Goal: Task Accomplishment & Management: Use online tool/utility

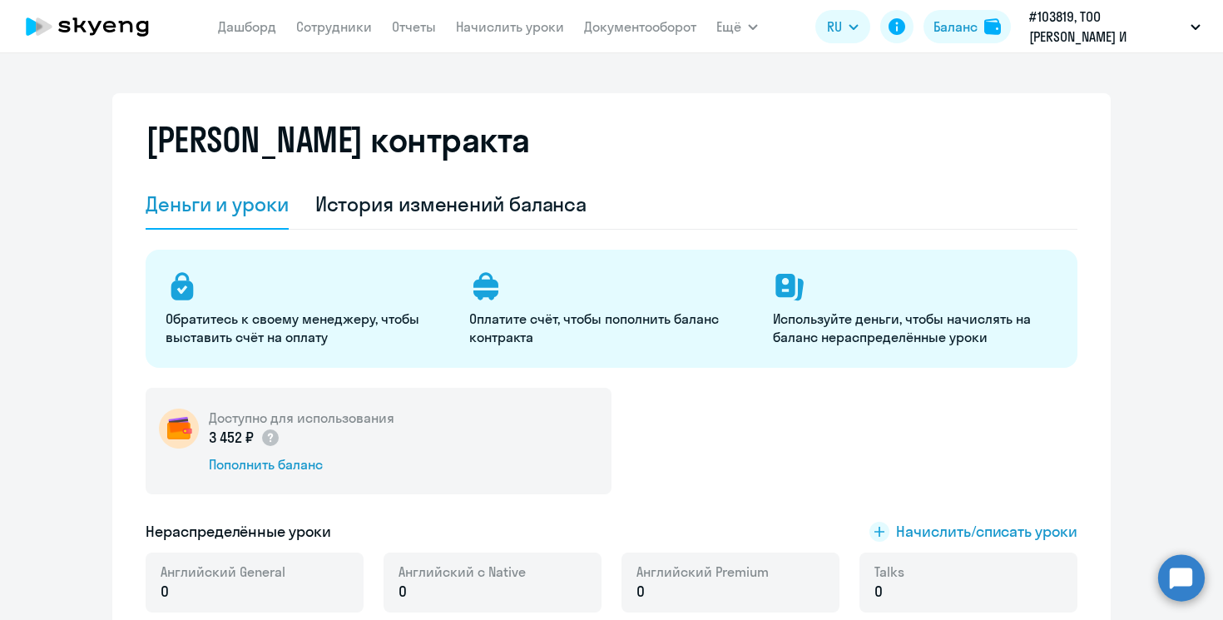
select select "english_adult_not_native_speaker"
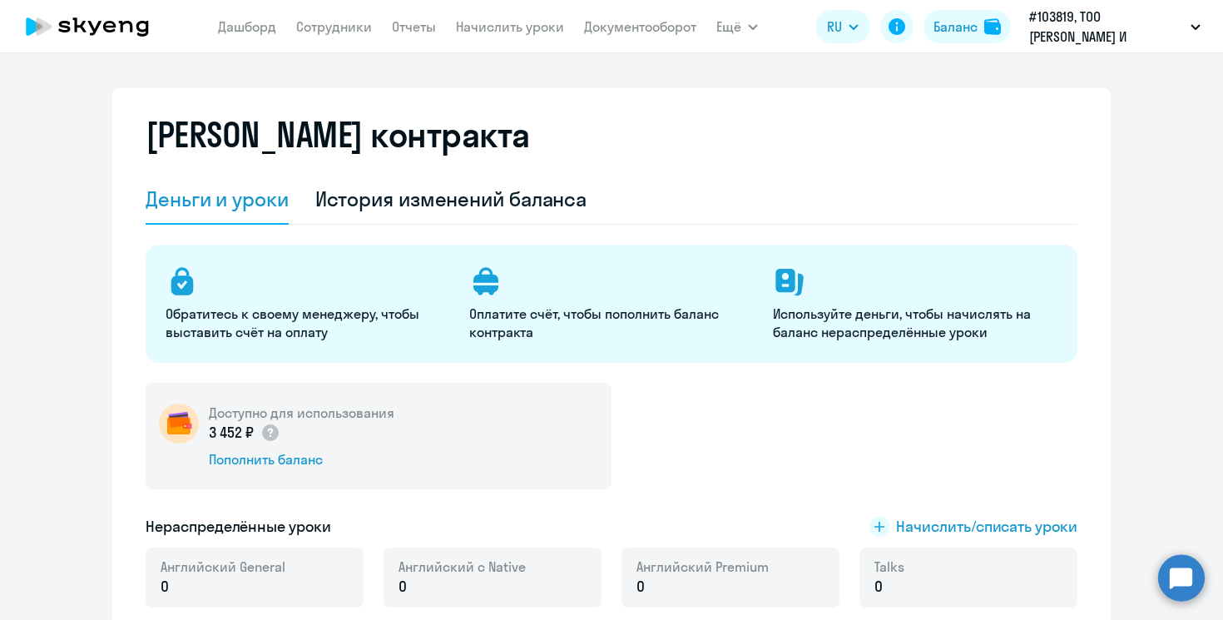
scroll to position [3, 0]
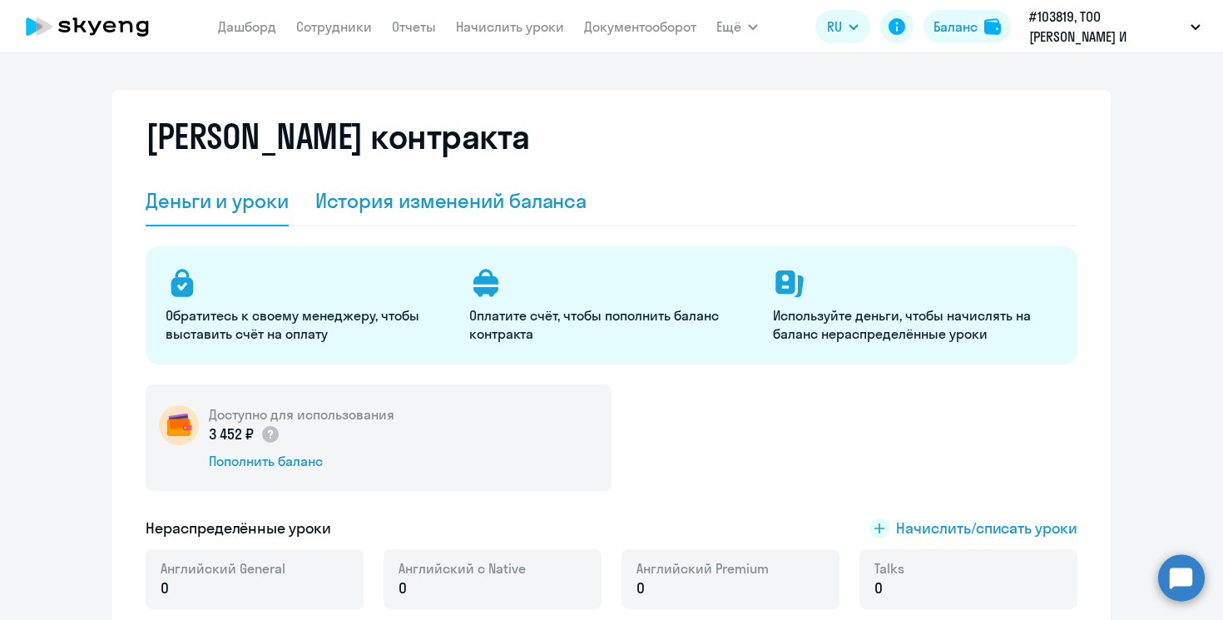
click at [522, 203] on div "История изменений баланса" at bounding box center [451, 200] width 272 height 27
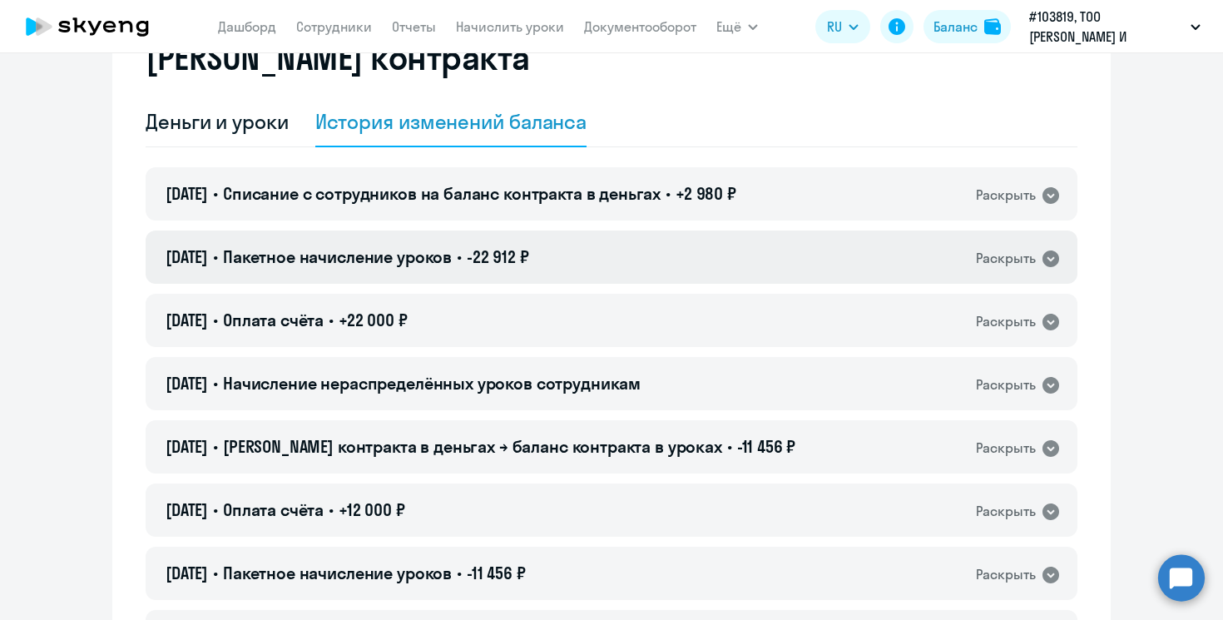
scroll to position [67, 0]
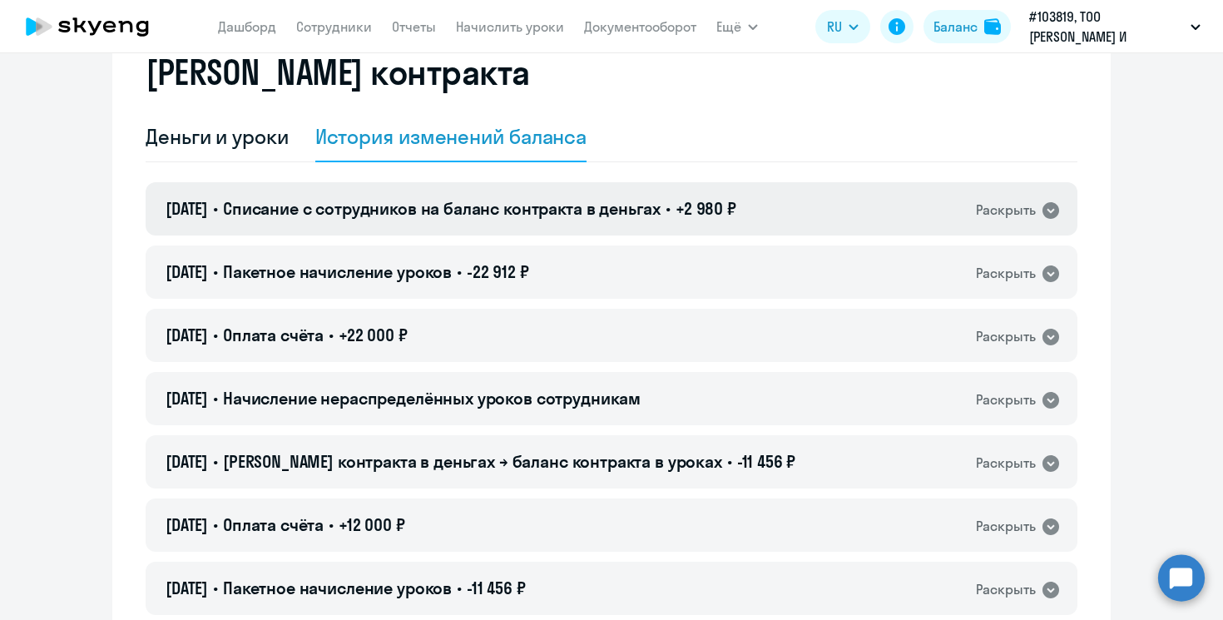
click at [977, 199] on div "Раскрыть" at bounding box center [1018, 210] width 85 height 22
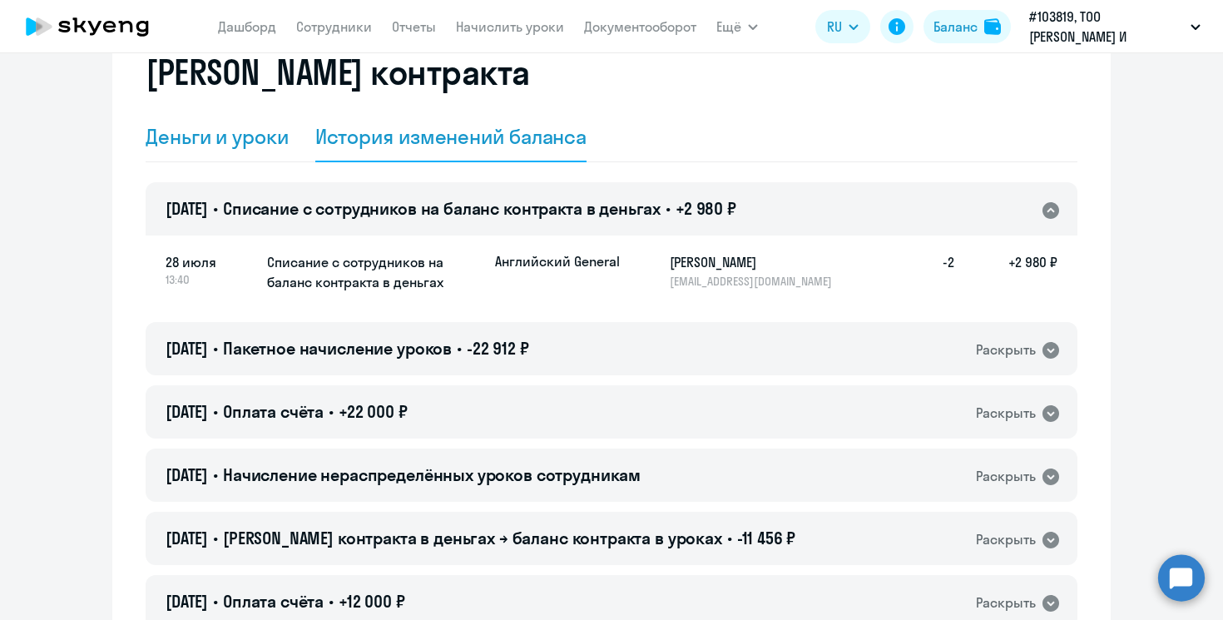
click at [246, 143] on div "Деньги и уроки" at bounding box center [217, 136] width 143 height 27
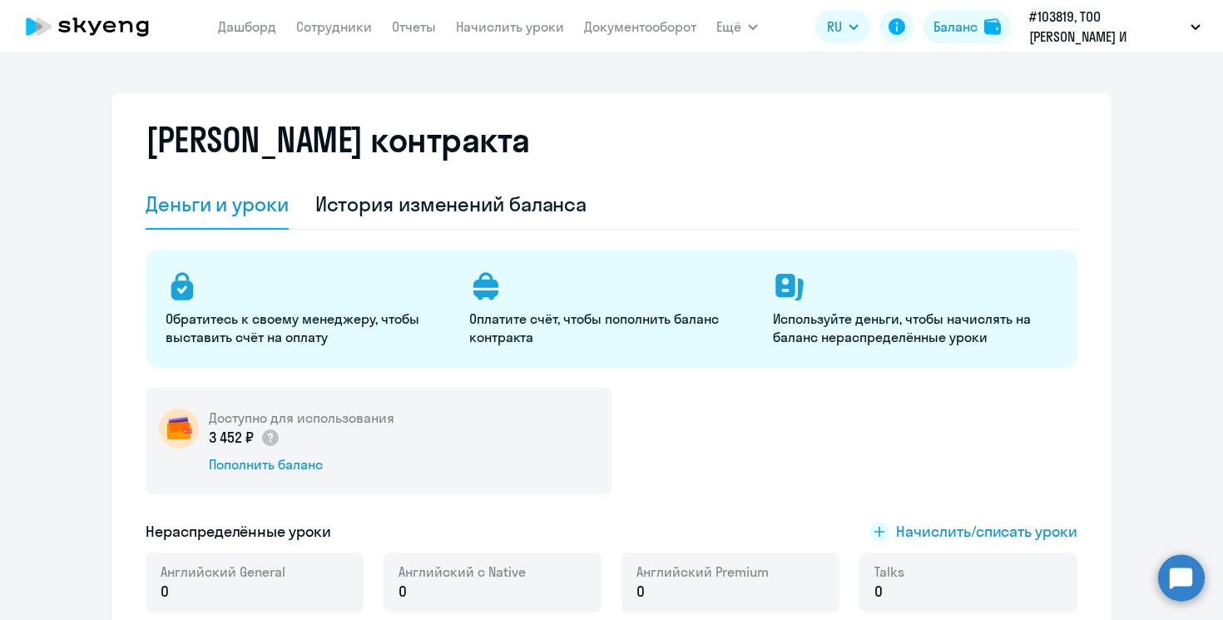
scroll to position [0, 0]
click at [525, 35] on app-menu-item-link "Начислить уроки" at bounding box center [510, 27] width 108 height 21
click at [484, 20] on link "Начислить уроки" at bounding box center [510, 26] width 108 height 17
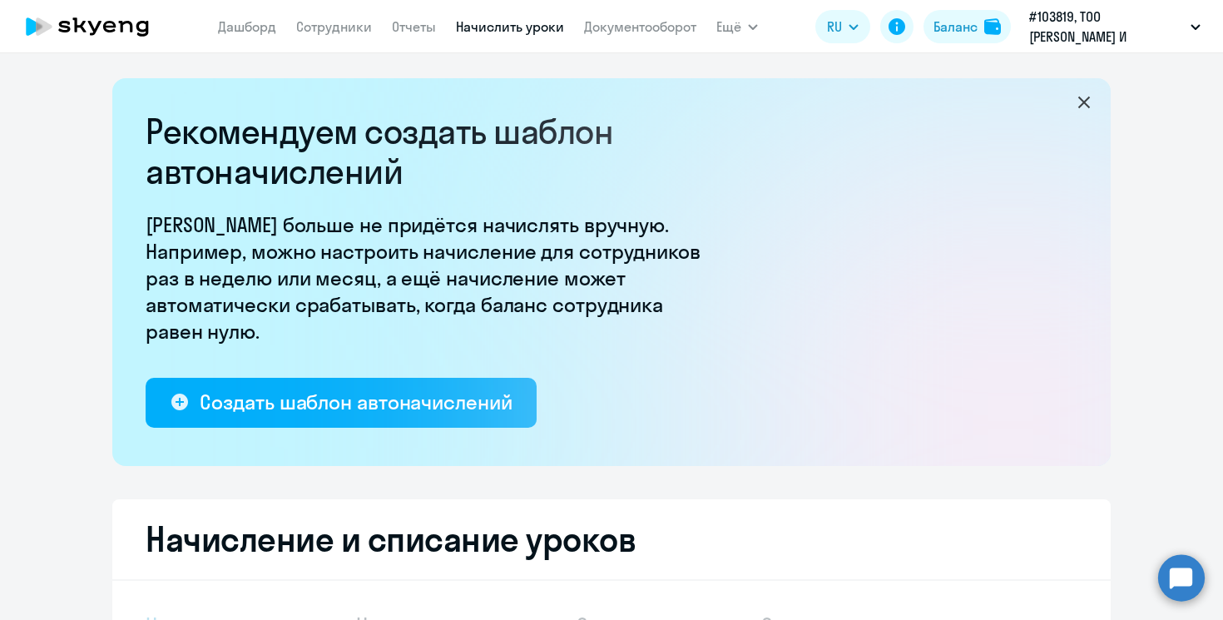
select select "10"
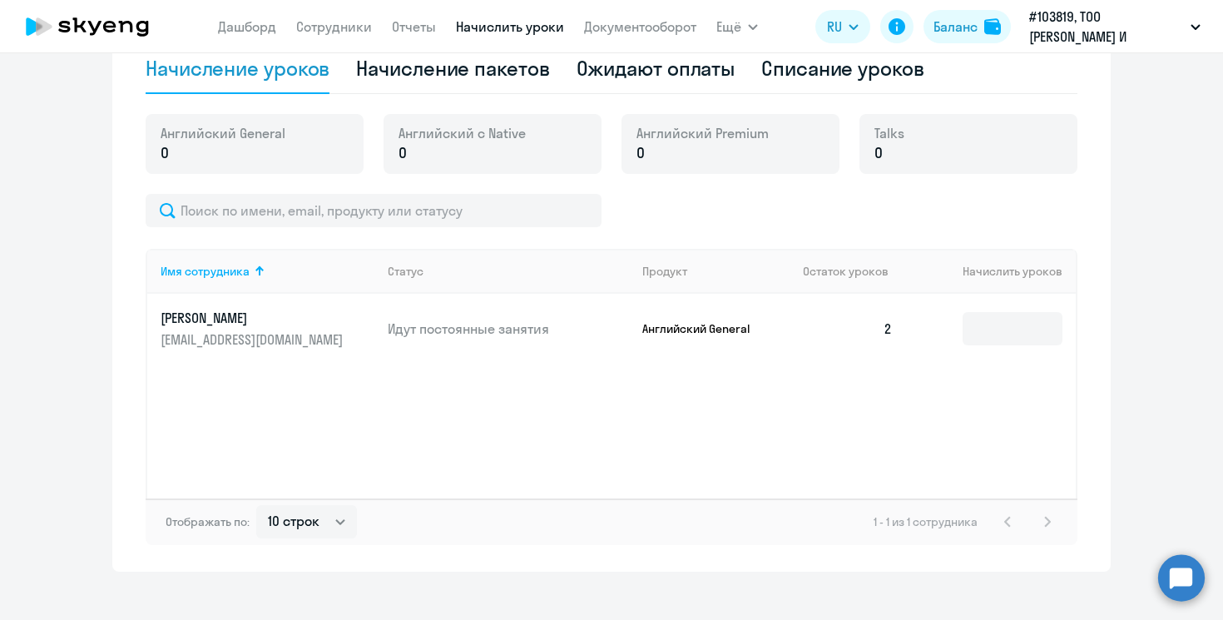
scroll to position [562, 0]
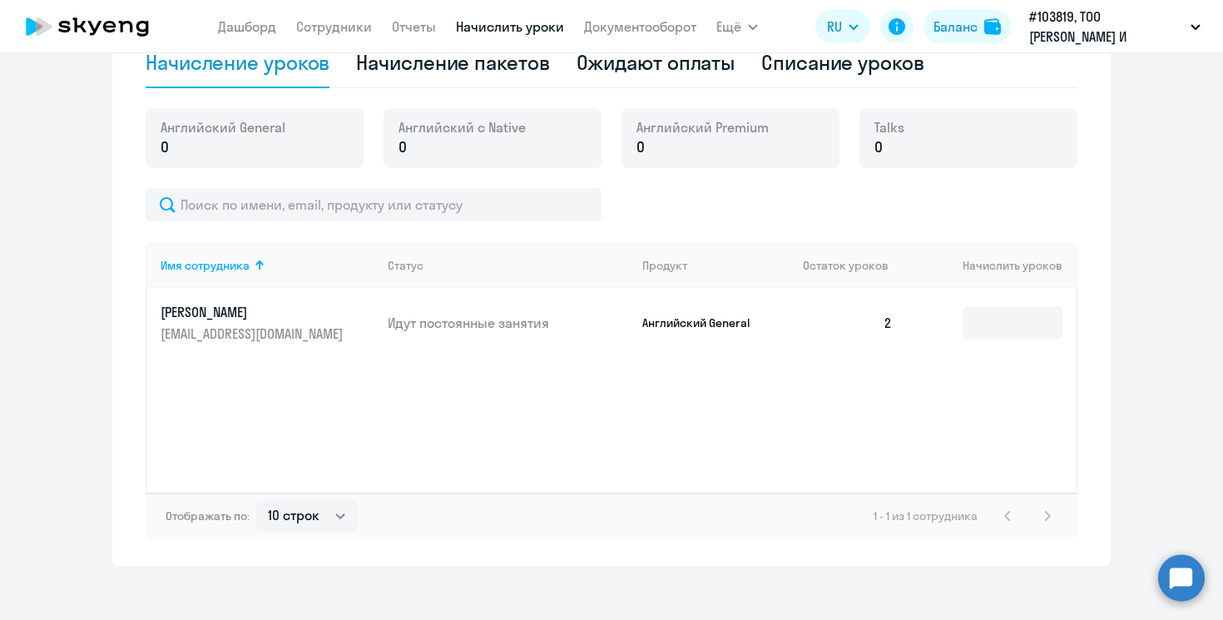
click at [890, 315] on td "2" at bounding box center [848, 323] width 116 height 70
click at [225, 317] on p "[PERSON_NAME]" at bounding box center [254, 312] width 186 height 18
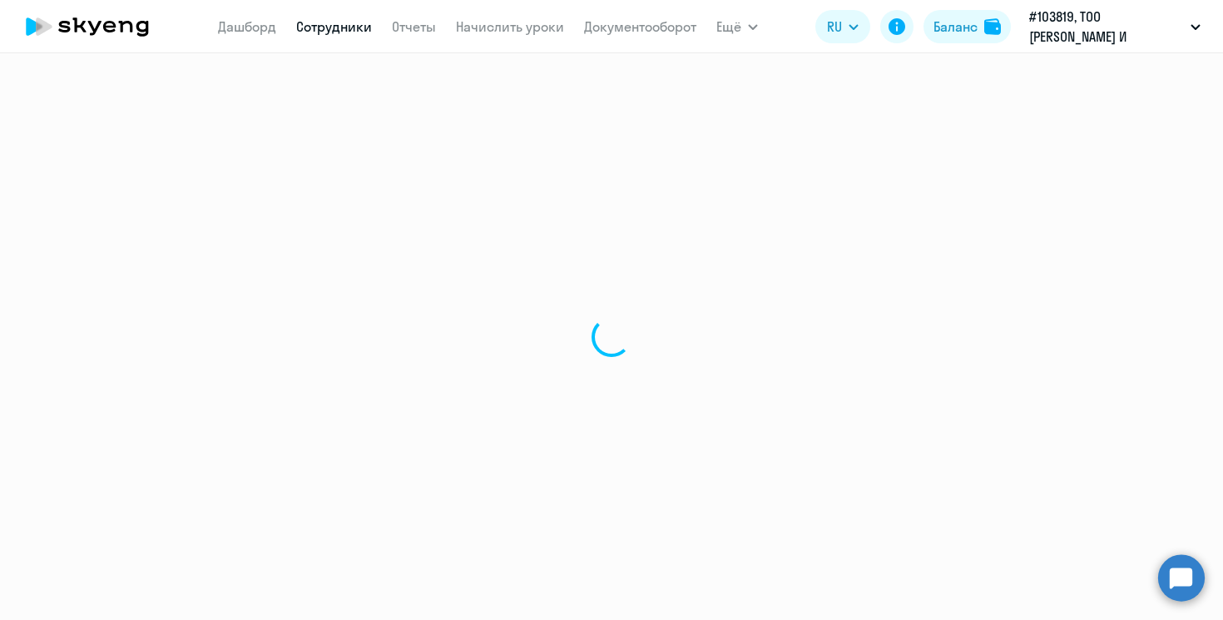
select select "english"
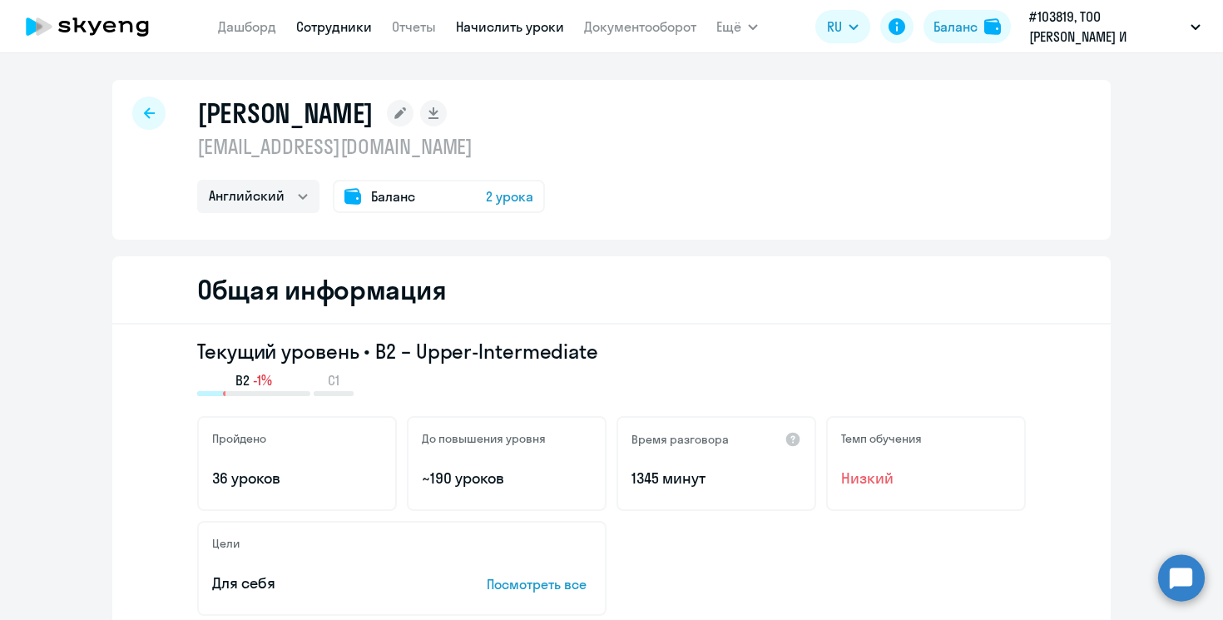
click at [512, 23] on link "Начислить уроки" at bounding box center [510, 26] width 108 height 17
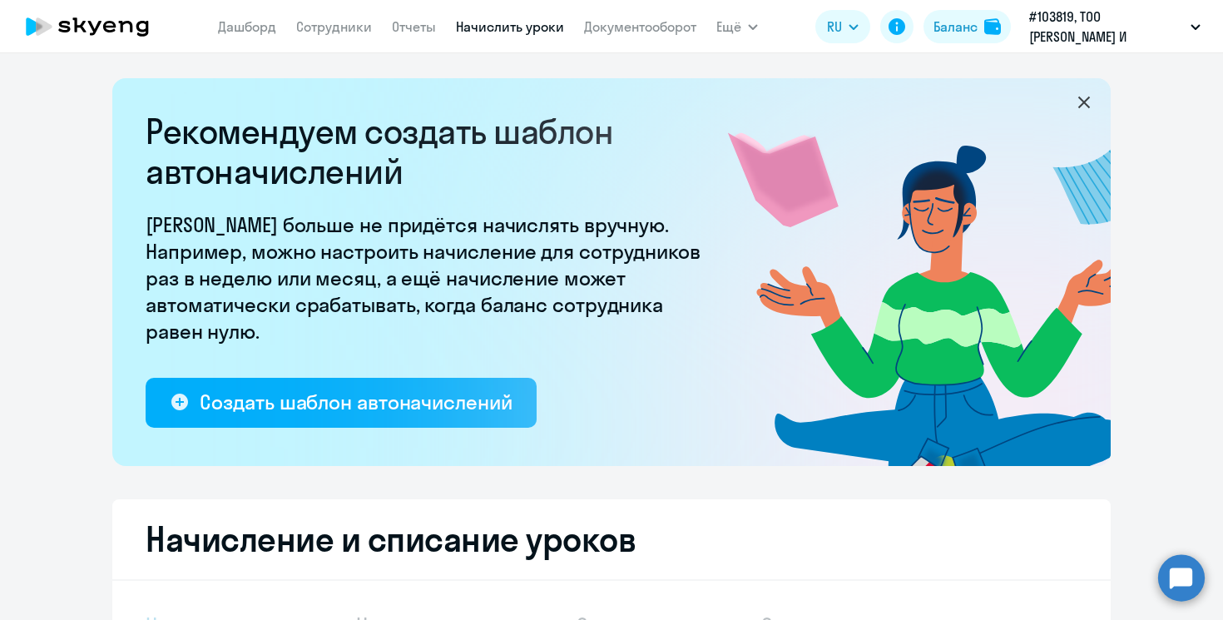
select select "10"
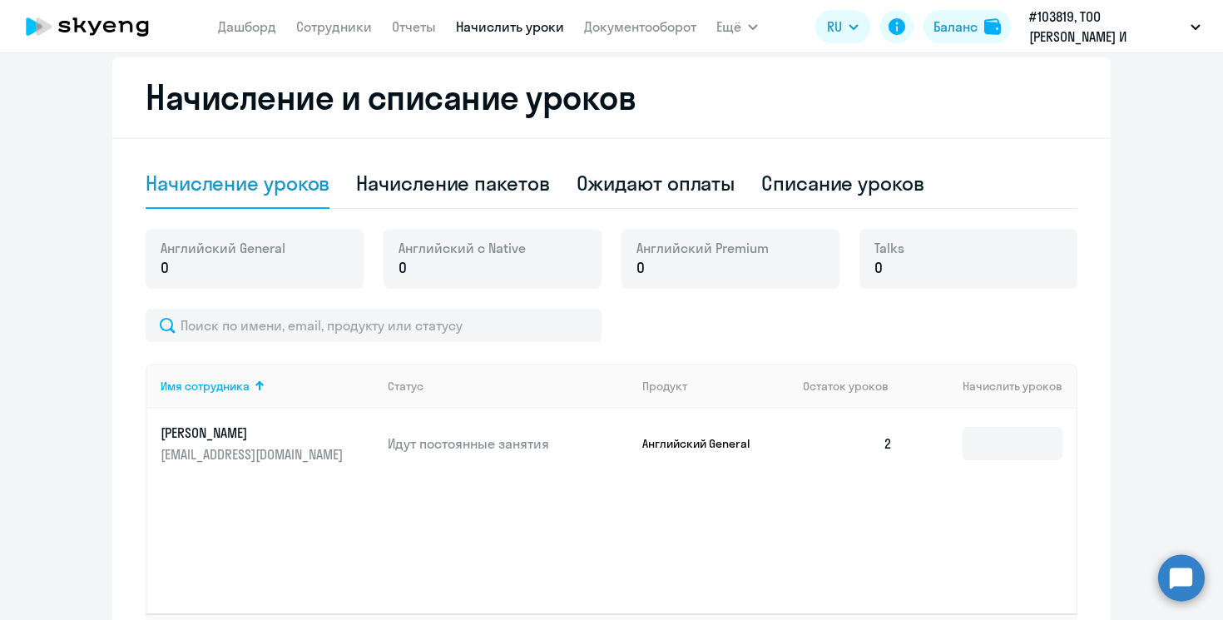
scroll to position [472, 0]
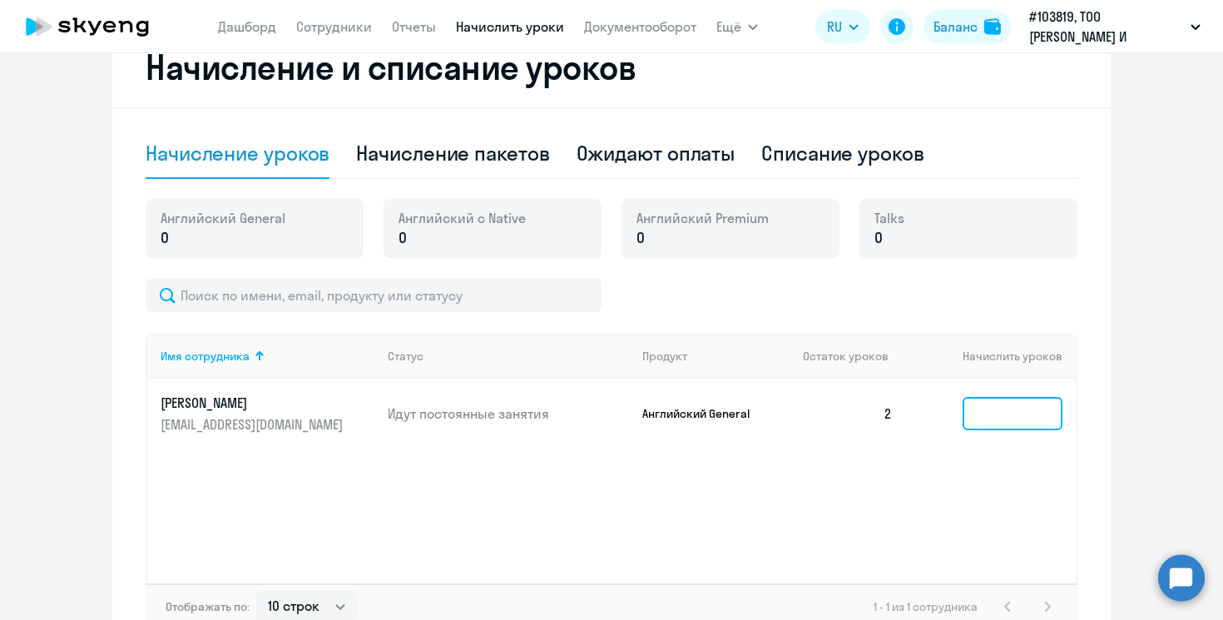
click at [1017, 413] on input at bounding box center [1013, 413] width 100 height 33
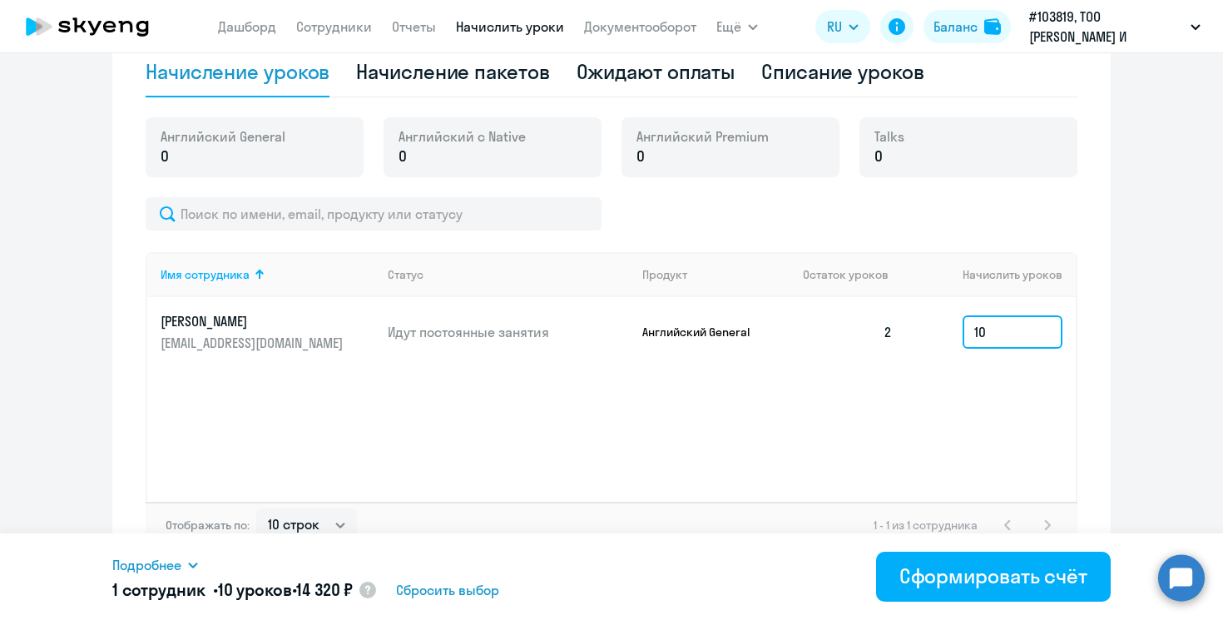
scroll to position [559, 0]
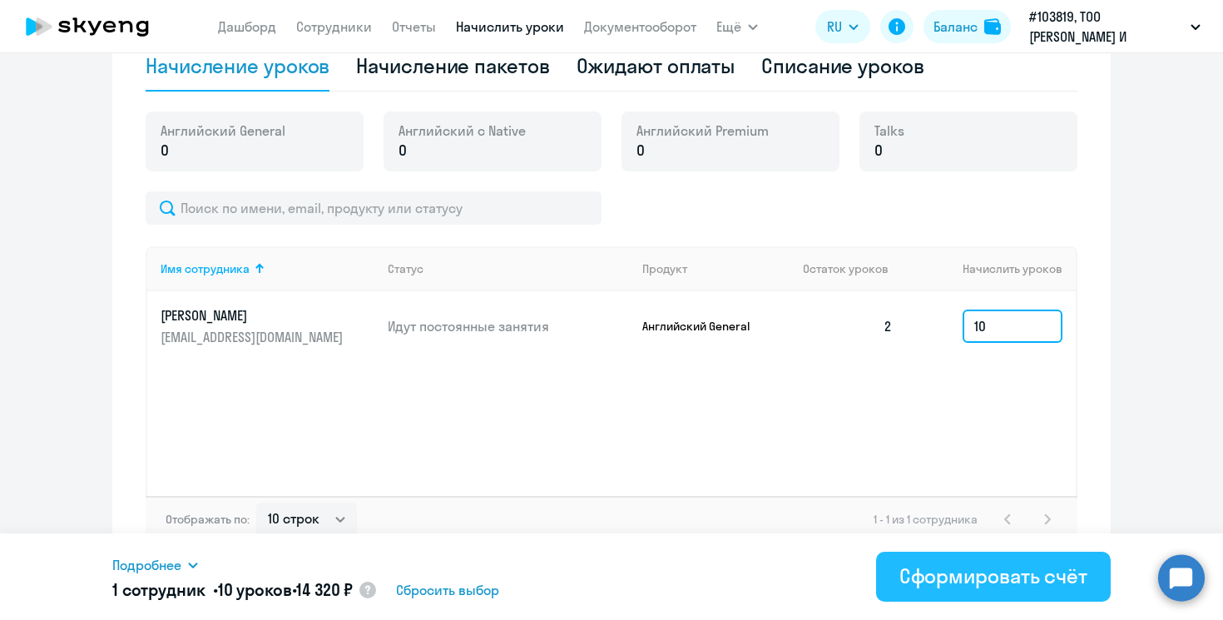
type input "10"
click at [970, 571] on div "Сформировать счёт" at bounding box center [993, 575] width 188 height 27
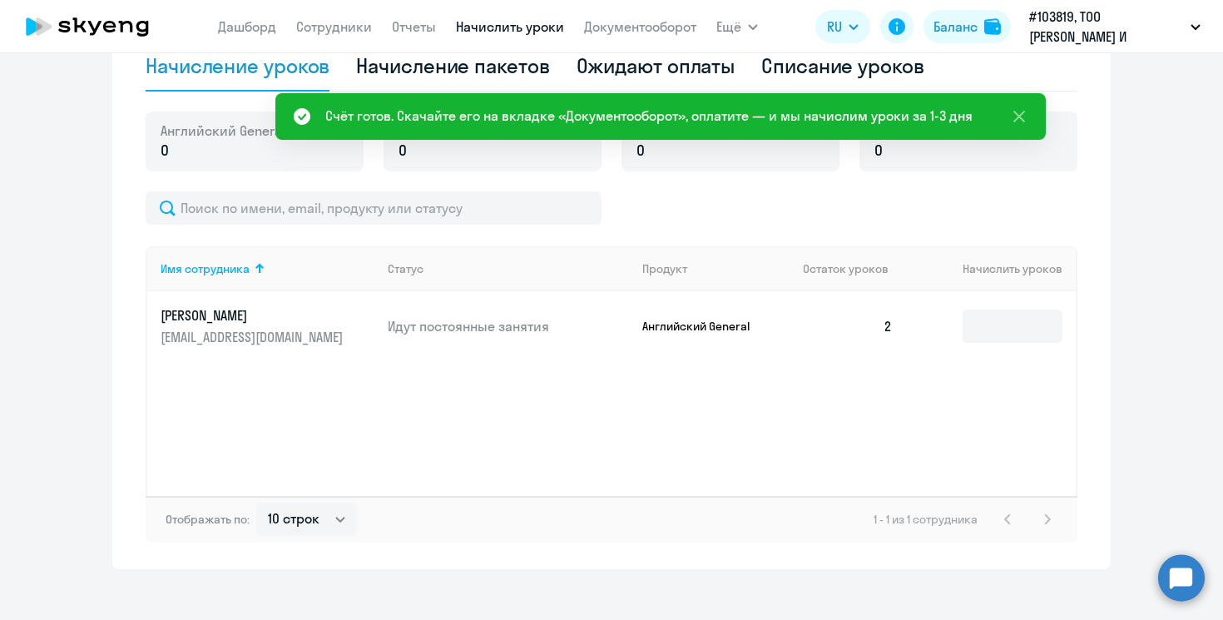
click at [492, 117] on div "Счёт готов. Скачайте его на вкладке «Документооборот», оплатите — и мы начислим…" at bounding box center [648, 116] width 647 height 20
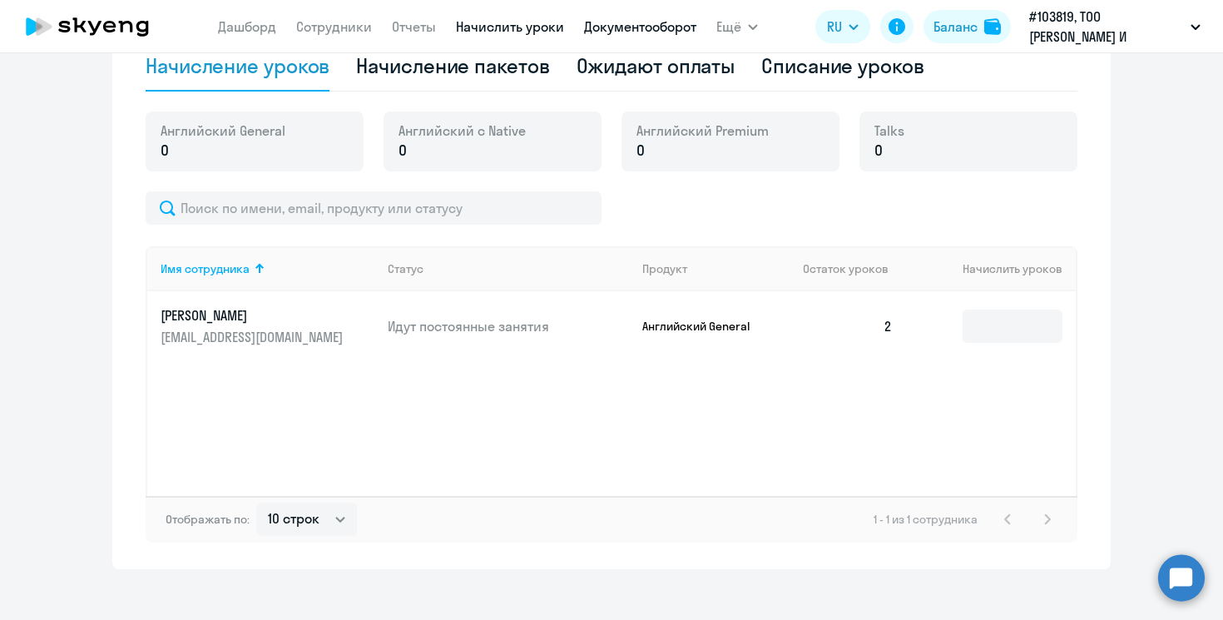
click at [624, 29] on link "Документооборот" at bounding box center [640, 26] width 112 height 17
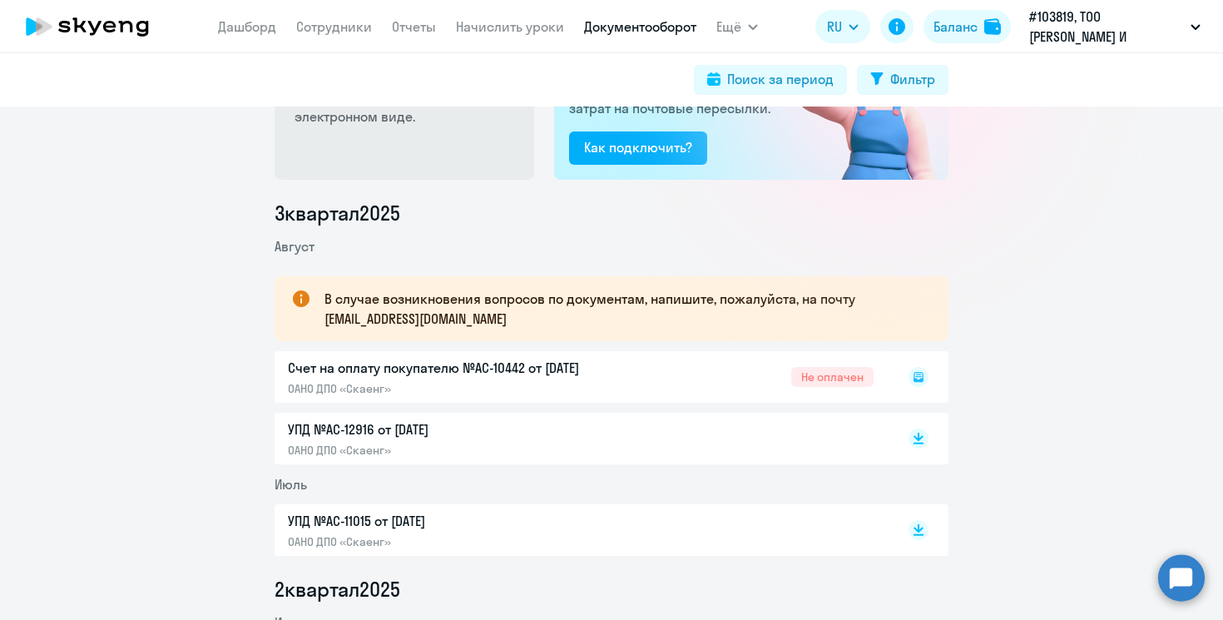
scroll to position [137, 0]
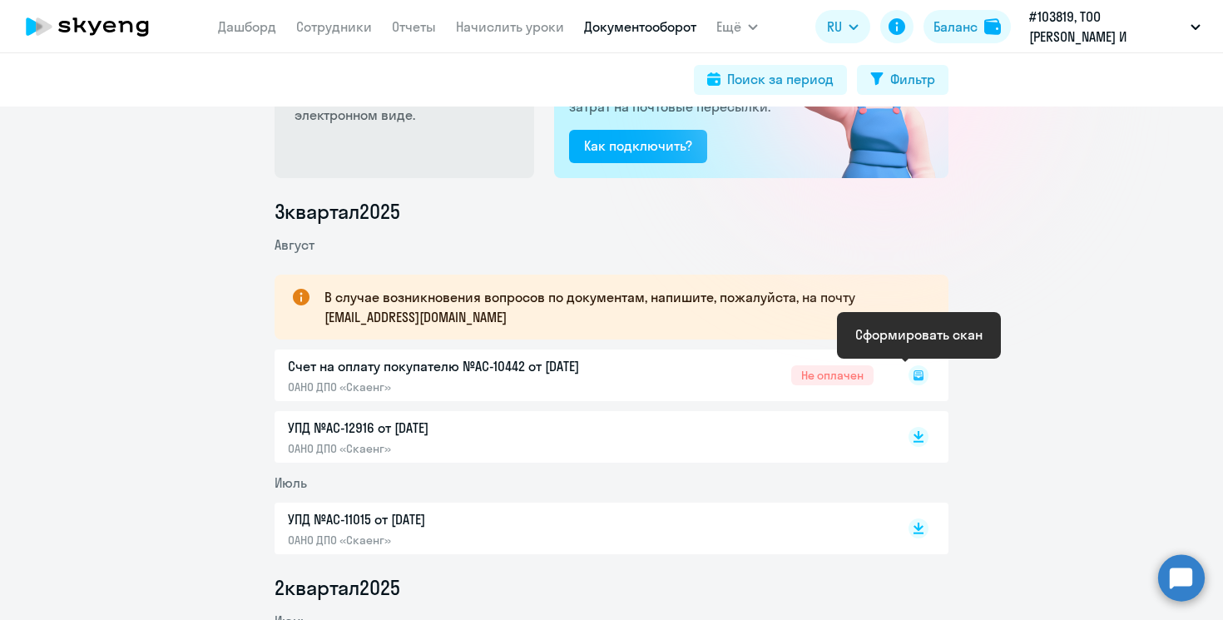
click at [915, 374] on rect at bounding box center [919, 375] width 20 height 20
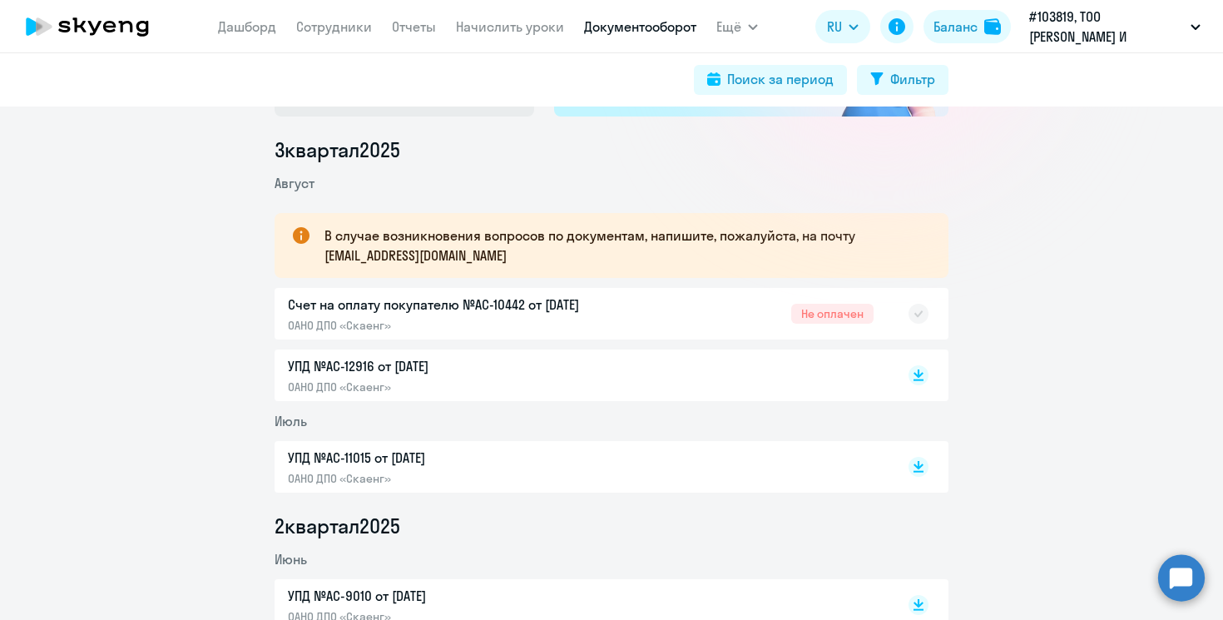
scroll to position [206, 0]
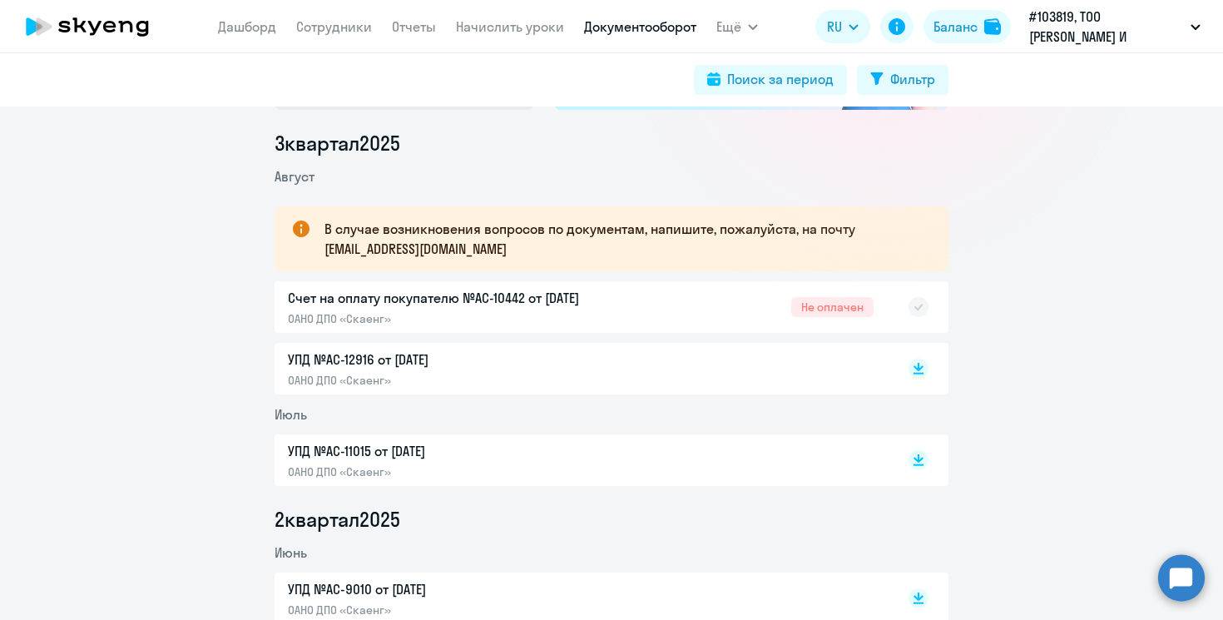
click at [824, 307] on div "Счет на оплату покупателю №AC-10442 от [DATE] ОАНО ДПО «Скаенг» Не оплачен" at bounding box center [612, 307] width 674 height 52
click at [496, 302] on div "Счет на оплату покупателю №AC-10442 от [DATE] ОАНО ДПО «Скаенг» Не оплачен" at bounding box center [612, 307] width 674 height 52
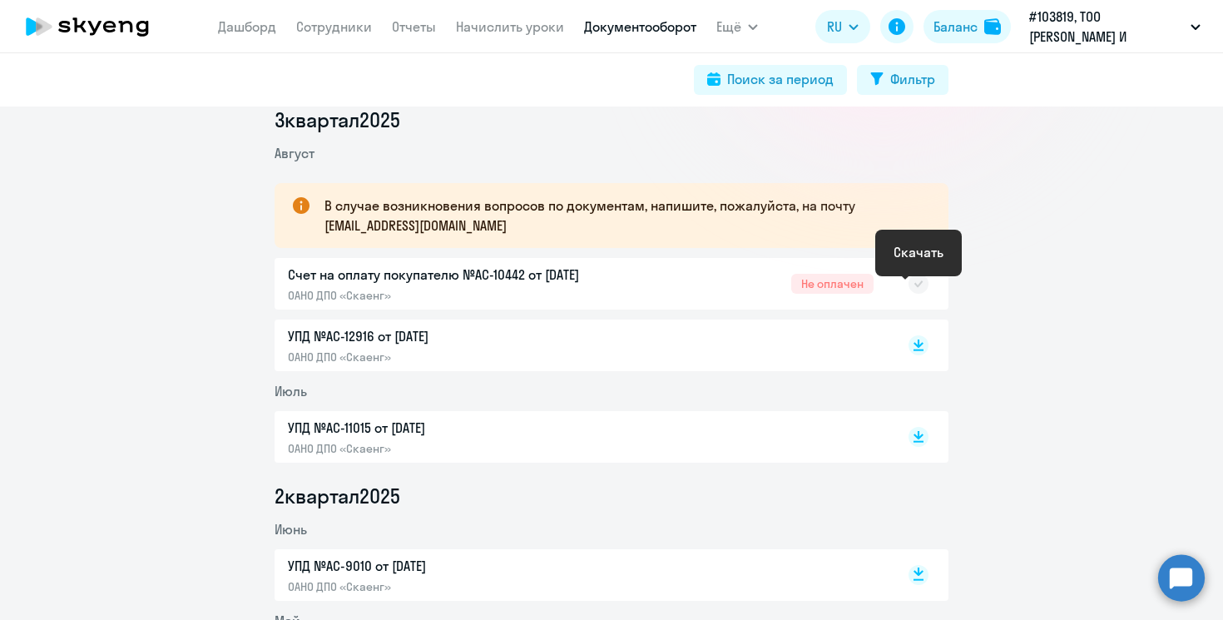
scroll to position [203, 0]
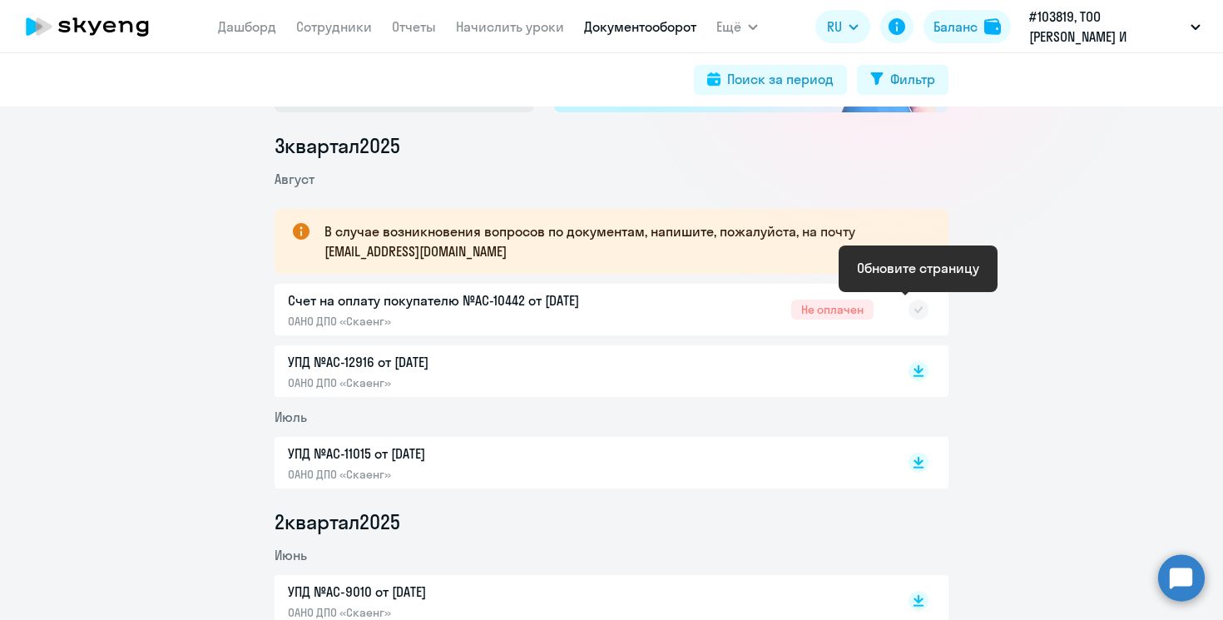
click at [918, 309] on rect at bounding box center [919, 310] width 20 height 20
click at [907, 312] on div at bounding box center [901, 309] width 55 height 38
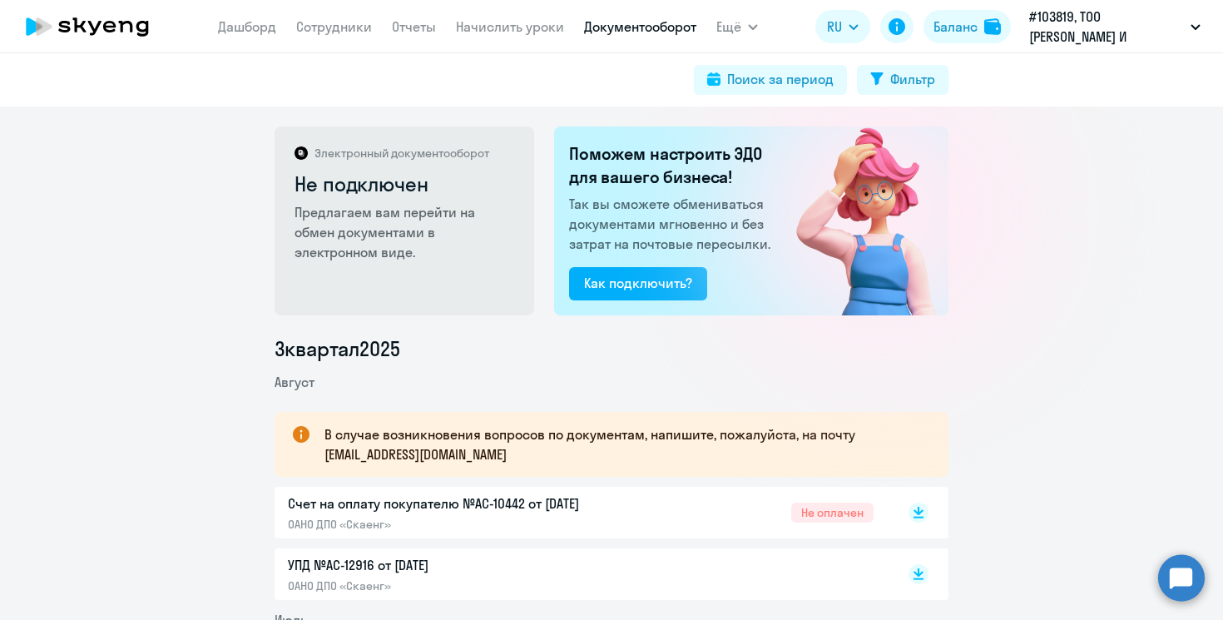
scroll to position [98, 0]
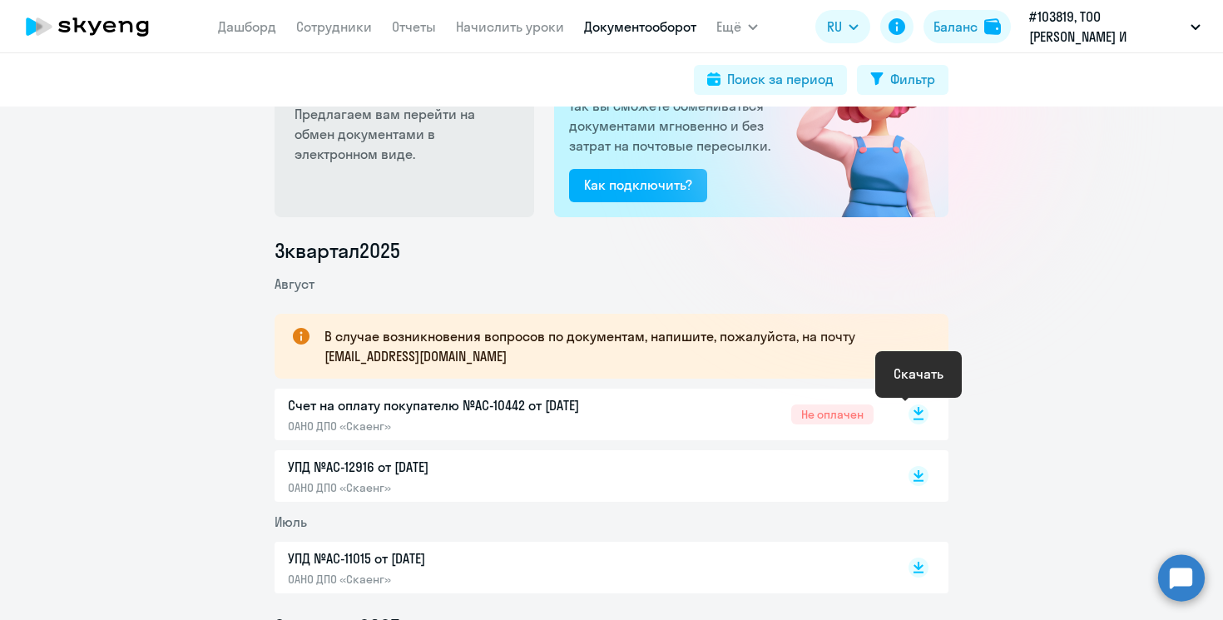
click at [917, 413] on icon at bounding box center [919, 411] width 10 height 8
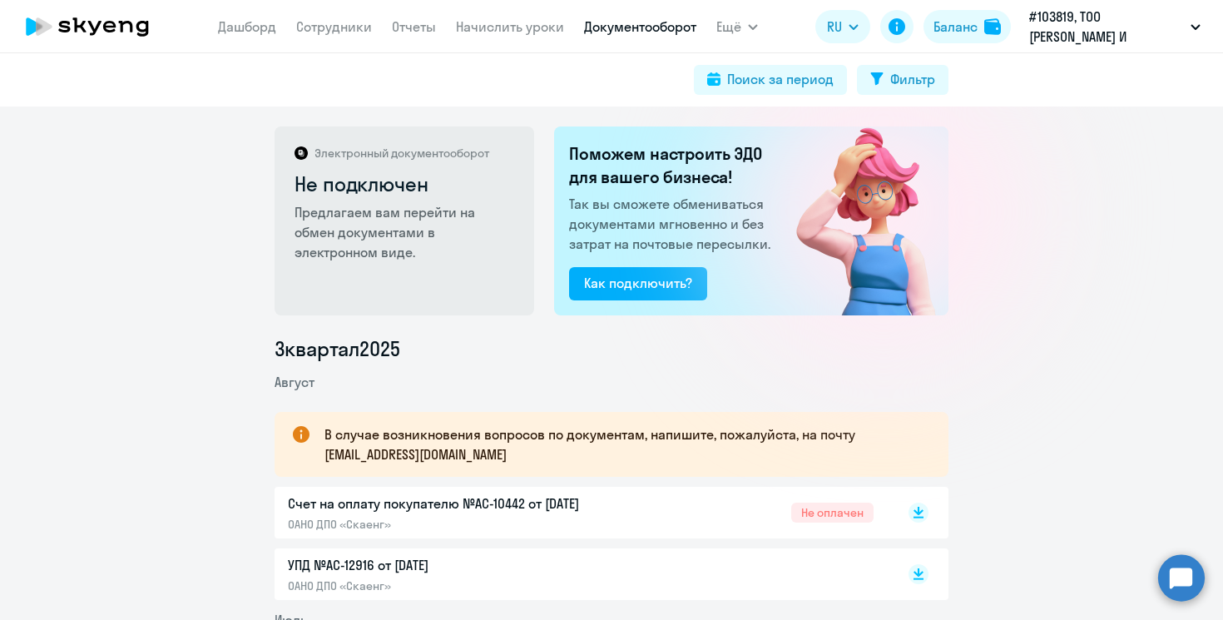
scroll to position [0, 0]
click at [481, 19] on link "Начислить уроки" at bounding box center [510, 26] width 108 height 17
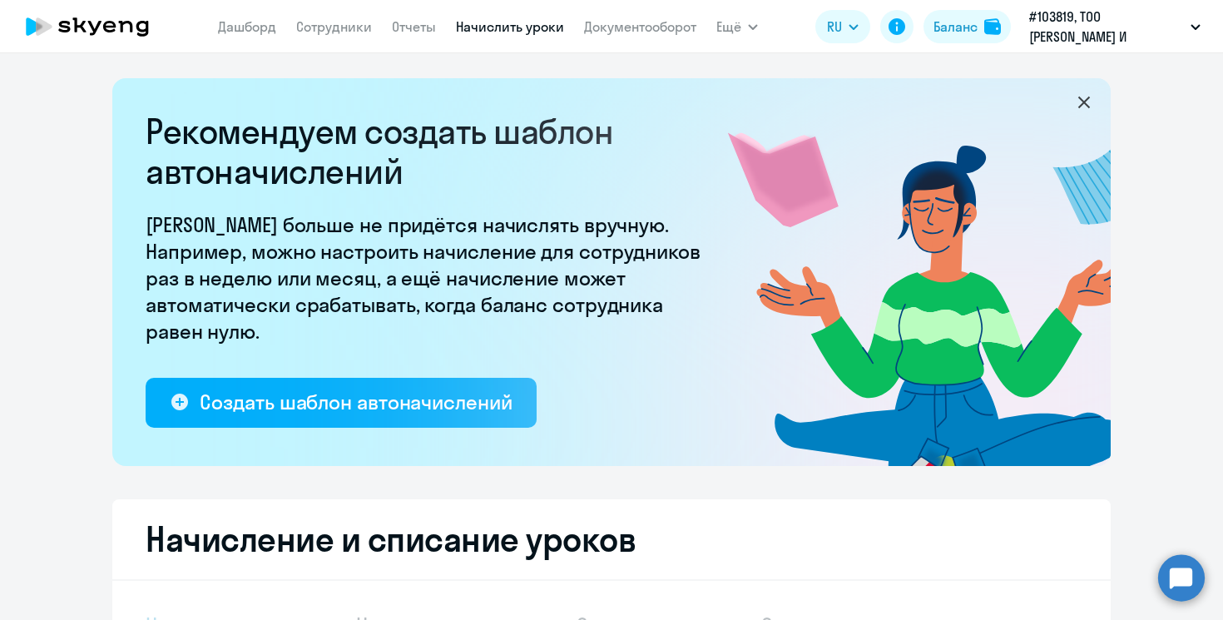
select select "10"
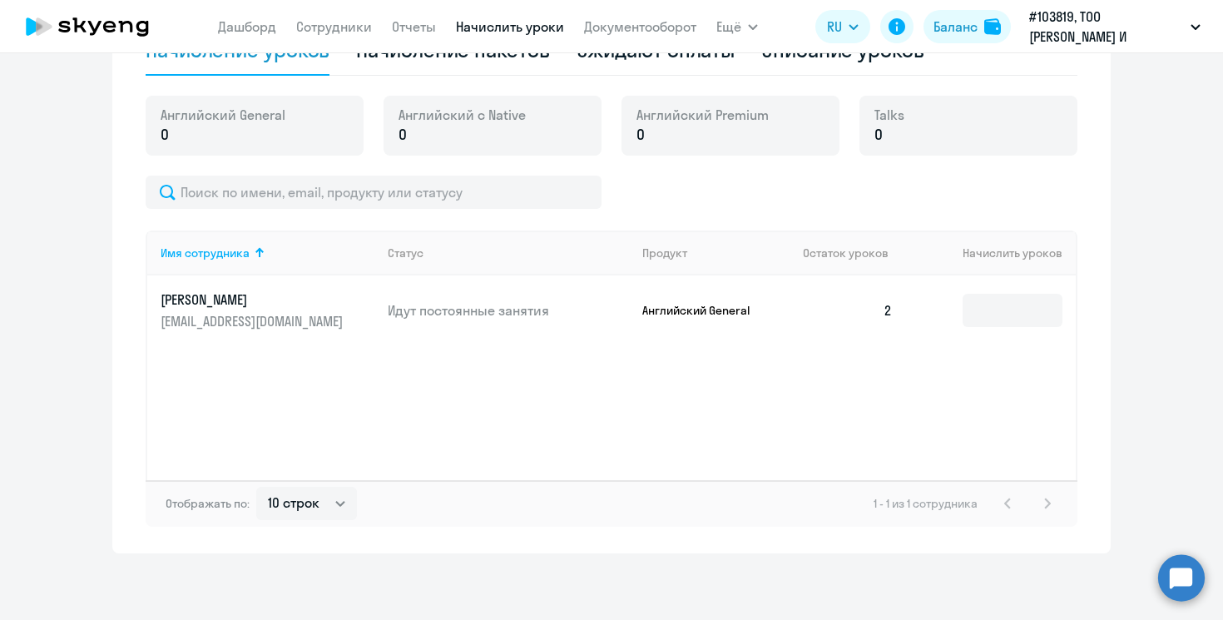
scroll to position [575, 0]
